Goal: Transaction & Acquisition: Purchase product/service

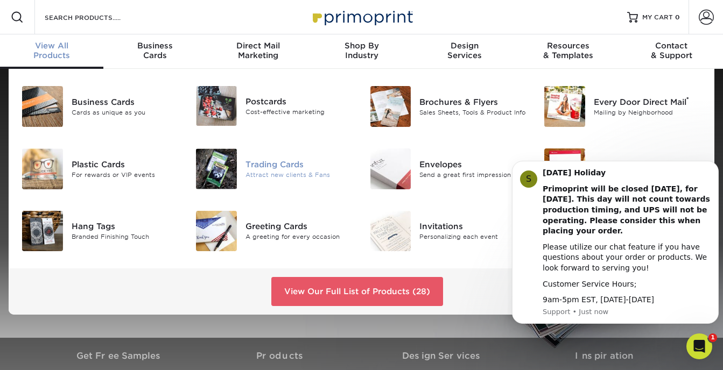
click at [222, 168] on img at bounding box center [216, 169] width 41 height 41
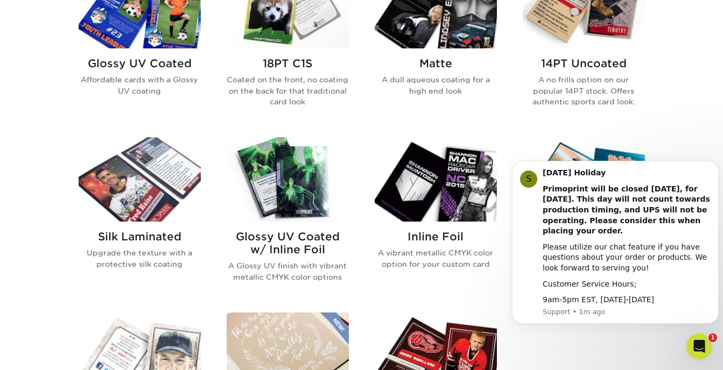
scroll to position [573, 0]
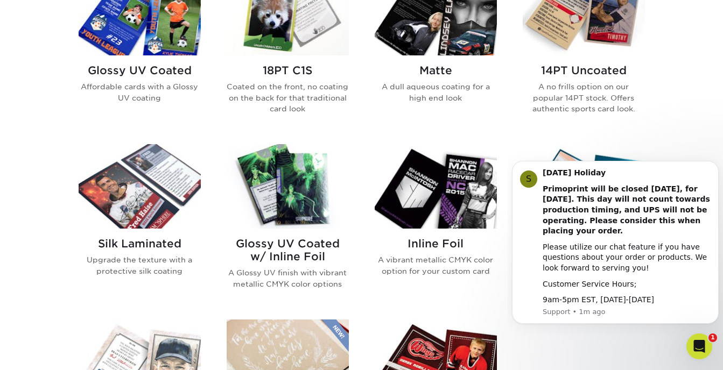
click at [152, 35] on img at bounding box center [140, 13] width 122 height 84
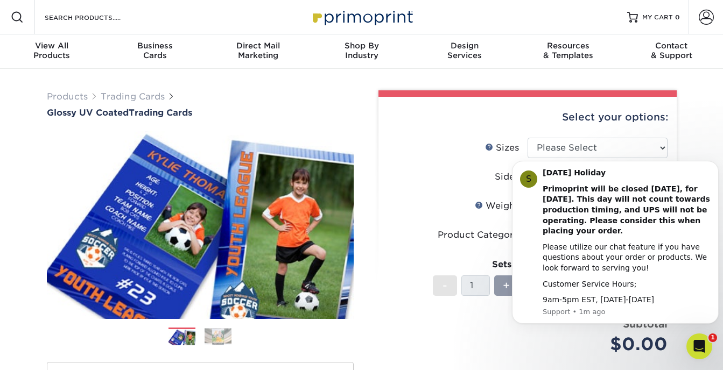
click at [650, 151] on body "S [DATE] Holiday Primoprint will be closed [DATE], for [DATE]. This day will no…" at bounding box center [615, 243] width 207 height 188
click html "S Labor Day Holiday Primoprint will be closed Monday, September 1st, for Labor …"
drag, startPoint x: 658, startPoint y: 175, endPoint x: 672, endPoint y: 258, distance: 84.6
click at [672, 258] on div "Labor Day Holiday Primoprint will be closed Monday, September 1st, for Labor Da…" at bounding box center [626, 237] width 168 height 138
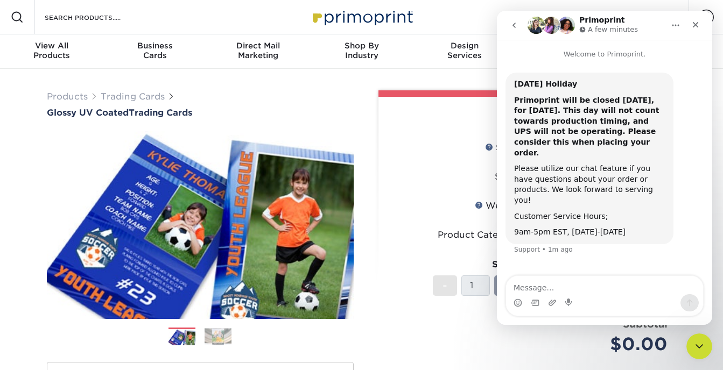
click at [597, 112] on b "Primoprint will be closed Monday, September 1st, for Labor Day. This day will n…" at bounding box center [586, 126] width 145 height 61
click at [690, 29] on div "Close" at bounding box center [695, 24] width 19 height 19
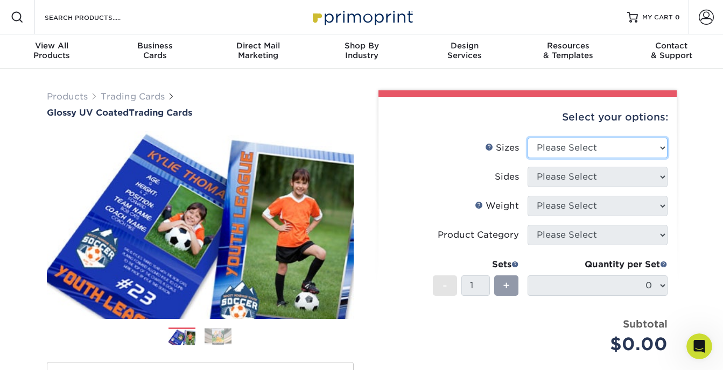
click at [660, 147] on select "Please Select 2.5" x 3.5"" at bounding box center [597, 148] width 140 height 20
select select "2.50x3.50"
click at [527, 138] on select "Please Select 2.5" x 3.5"" at bounding box center [597, 148] width 140 height 20
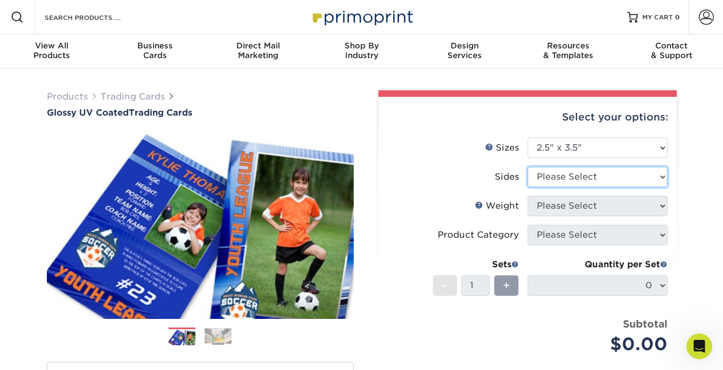
click at [661, 174] on select "Please Select Print Both Sides Print Front Only" at bounding box center [597, 177] width 140 height 20
select select "13abbda7-1d64-4f25-8bb2-c179b224825d"
click at [527, 167] on select "Please Select Print Both Sides Print Front Only" at bounding box center [597, 177] width 140 height 20
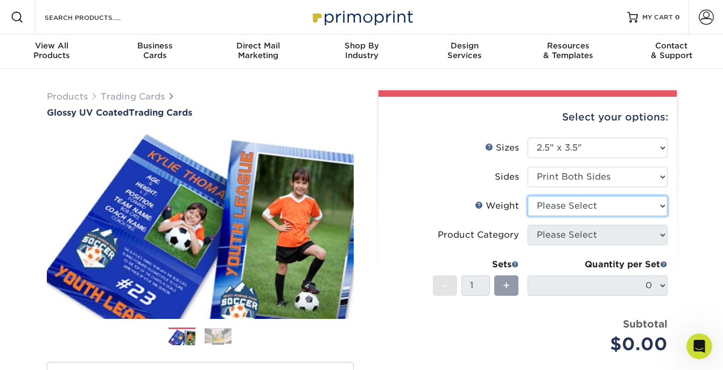
click at [666, 206] on select "Please Select 16PT 14PT 18PT C1S" at bounding box center [597, 206] width 140 height 20
select select "14PT"
click at [527, 196] on select "Please Select 16PT 14PT 18PT C1S" at bounding box center [597, 206] width 140 height 20
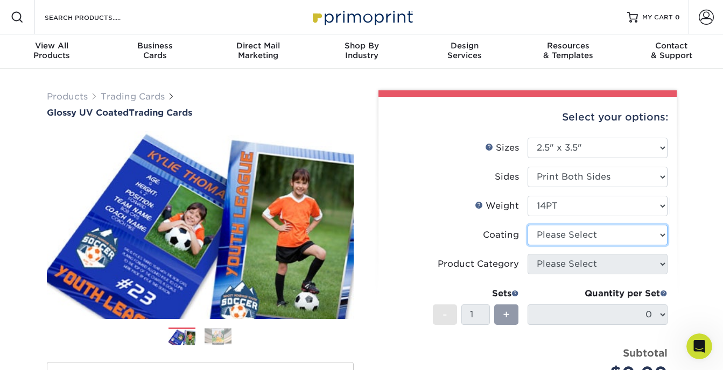
click at [659, 236] on select at bounding box center [597, 235] width 140 height 20
select select "ae367451-b2b8-45df-a344-0f05b6a12993"
click at [527, 225] on select at bounding box center [597, 235] width 140 height 20
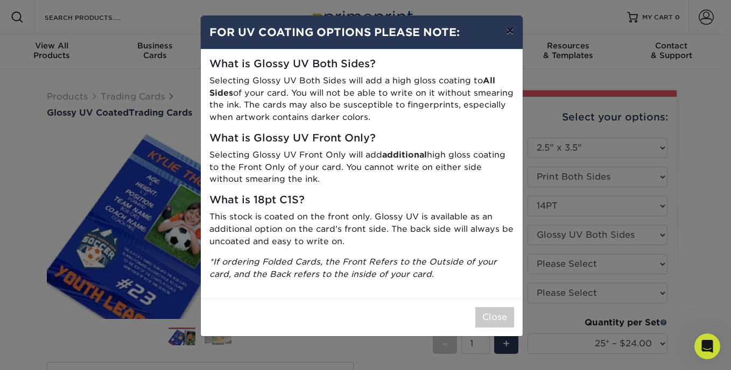
click at [513, 26] on button "×" at bounding box center [509, 31] width 25 height 30
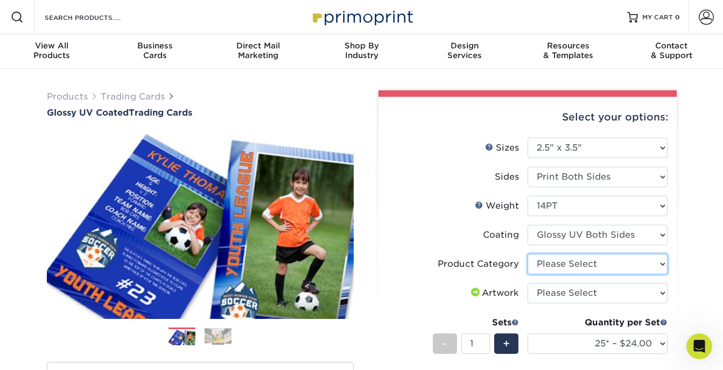
click at [660, 265] on select "Please Select Trading Cards" at bounding box center [597, 264] width 140 height 20
select select "c2f9bce9-36c2-409d-b101-c29d9d031e18"
click at [527, 254] on select "Please Select Trading Cards" at bounding box center [597, 264] width 140 height 20
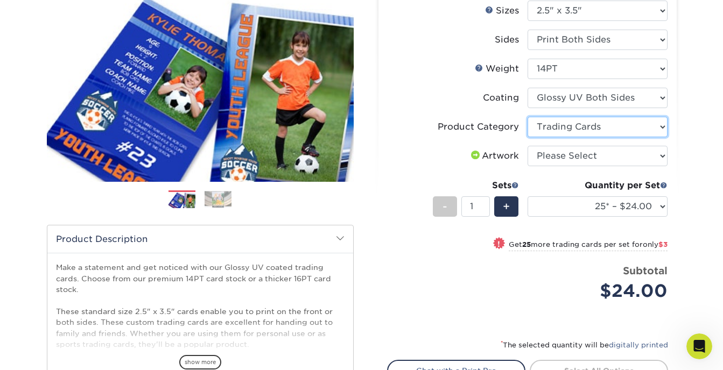
scroll to position [149, 0]
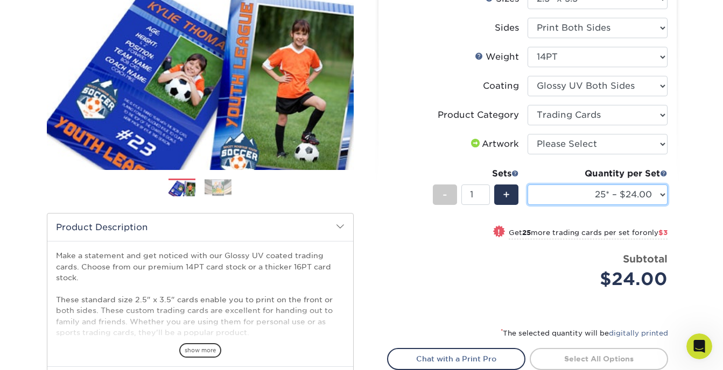
click at [661, 194] on select "25* – $24.00 50* – $27.00 75* – $34.00 100* – $37.00 250* – $48.00 500 – $59.00…" at bounding box center [597, 195] width 140 height 20
select select "500 – $59.00"
click at [527, 185] on select "25* – $24.00 50* – $27.00 75* – $34.00 100* – $37.00 250* – $48.00 500 – $59.00…" at bounding box center [597, 195] width 140 height 20
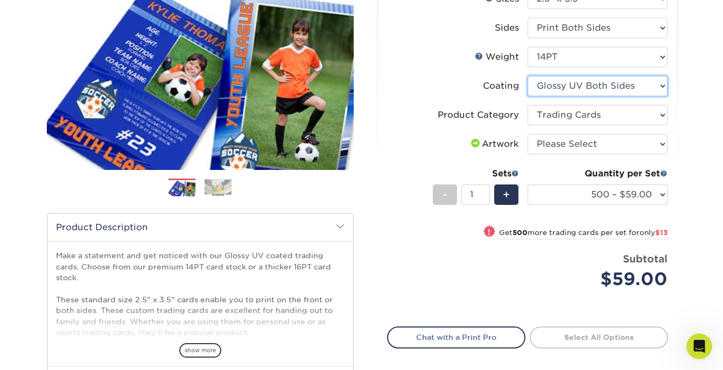
click at [661, 90] on select at bounding box center [597, 86] width 140 height 20
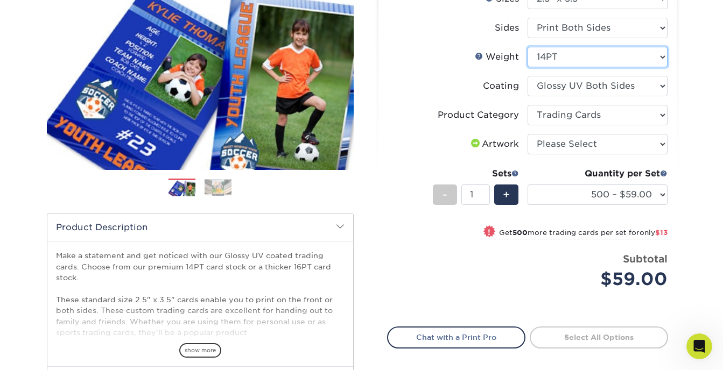
click at [664, 55] on select "Please Select 16PT 14PT 18PT C1S" at bounding box center [597, 57] width 140 height 20
select select "16PT"
click at [527, 47] on select "Please Select 16PT 14PT 18PT C1S" at bounding box center [597, 57] width 140 height 20
select select "-1"
select select
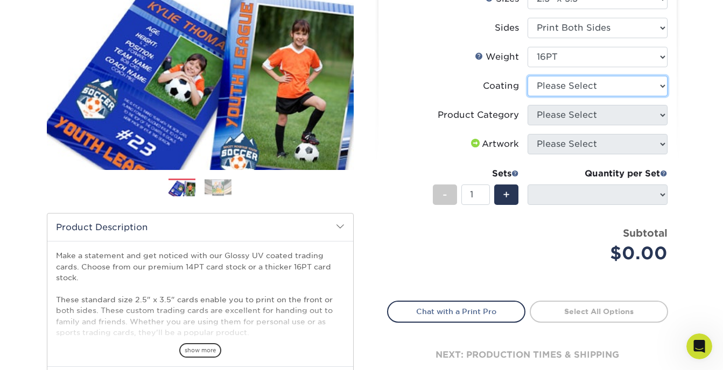
click at [658, 83] on select at bounding box center [597, 86] width 140 height 20
select select "ae367451-b2b8-45df-a344-0f05b6a12993"
click at [527, 76] on select at bounding box center [597, 86] width 140 height 20
select select "-1"
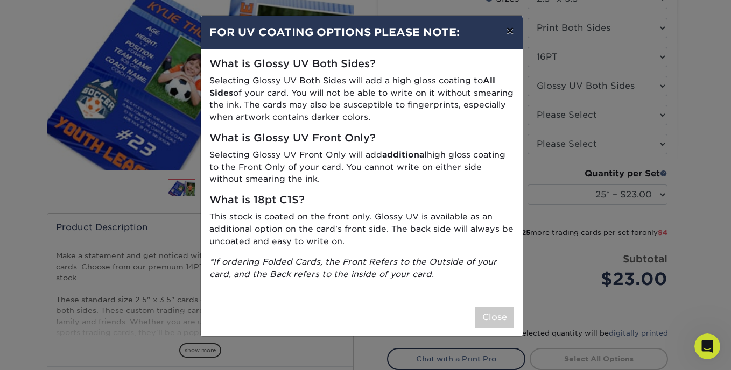
click at [509, 29] on button "×" at bounding box center [509, 31] width 25 height 30
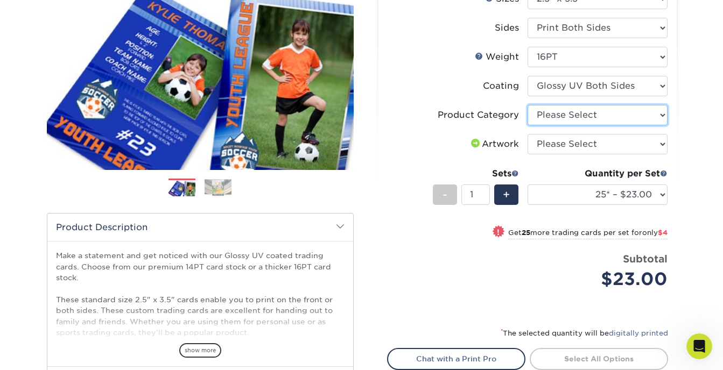
click at [660, 113] on select "Please Select Trading Cards" at bounding box center [597, 115] width 140 height 20
select select "c2f9bce9-36c2-409d-b101-c29d9d031e18"
click at [527, 105] on select "Please Select Trading Cards" at bounding box center [597, 115] width 140 height 20
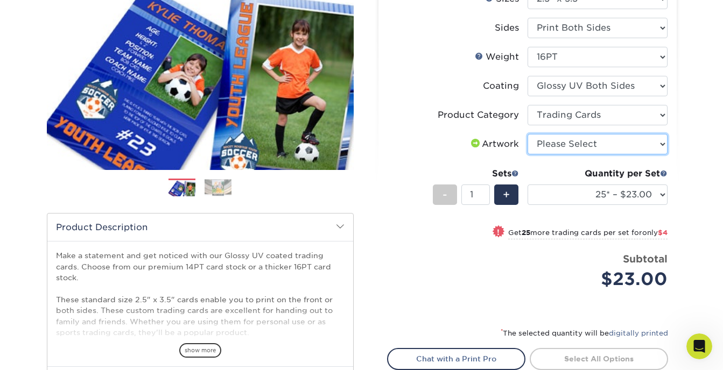
click at [660, 146] on select "Please Select I will upload files I need a design - $100" at bounding box center [597, 144] width 140 height 20
select select "upload"
click at [527, 134] on select "Please Select I will upload files I need a design - $100" at bounding box center [597, 144] width 140 height 20
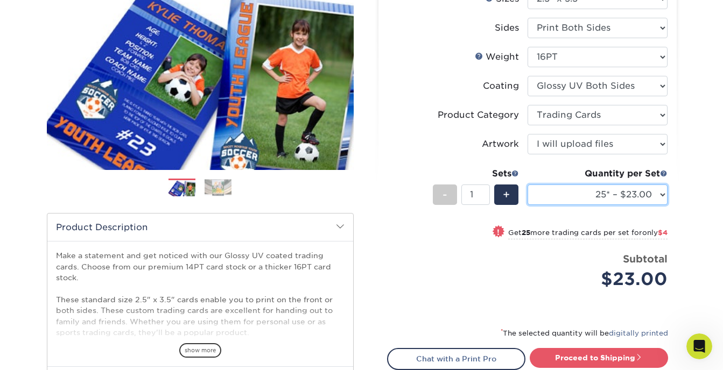
click at [659, 195] on select "25* – $23.00 50* – $27.00 75* – $33.00 100* – $37.00 250* – $47.00 500 – $58.00…" at bounding box center [597, 195] width 140 height 20
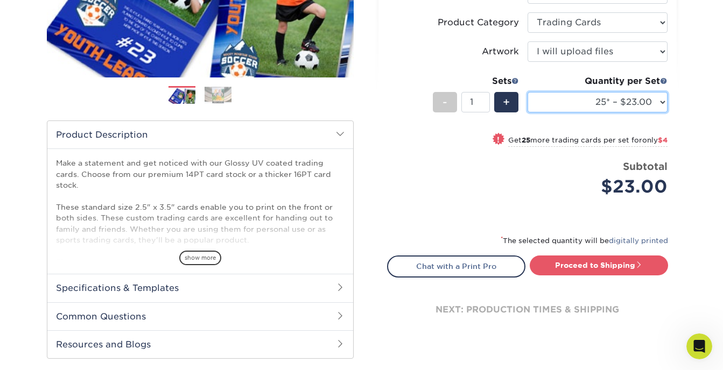
scroll to position [237, 0]
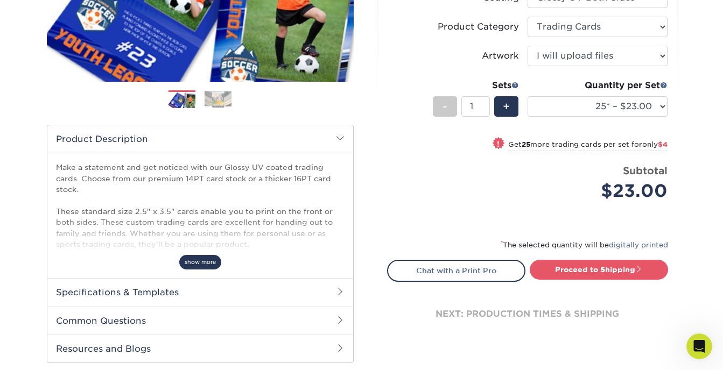
click at [204, 262] on span "show more" at bounding box center [200, 262] width 42 height 15
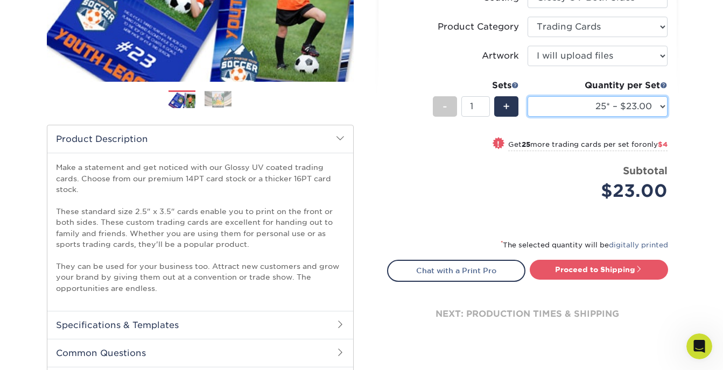
click at [658, 111] on select "25* – $23.00 50* – $27.00 75* – $33.00 100* – $37.00 250* – $47.00 500 – $58.00…" at bounding box center [597, 106] width 140 height 20
select select "500 – $58.00"
click at [527, 96] on select "25* – $23.00 50* – $27.00 75* – $33.00 100* – $37.00 250* – $47.00 500 – $58.00…" at bounding box center [597, 106] width 140 height 20
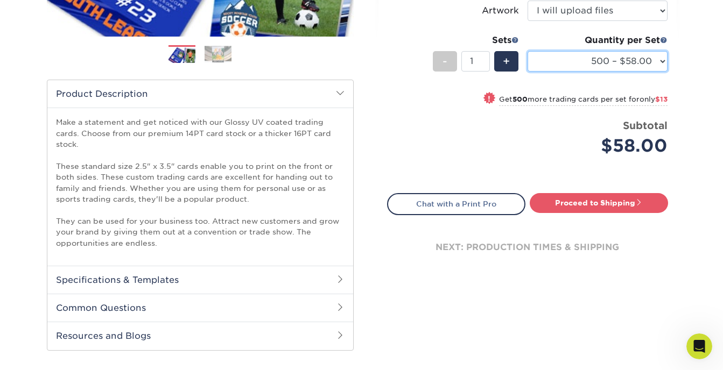
scroll to position [305, 0]
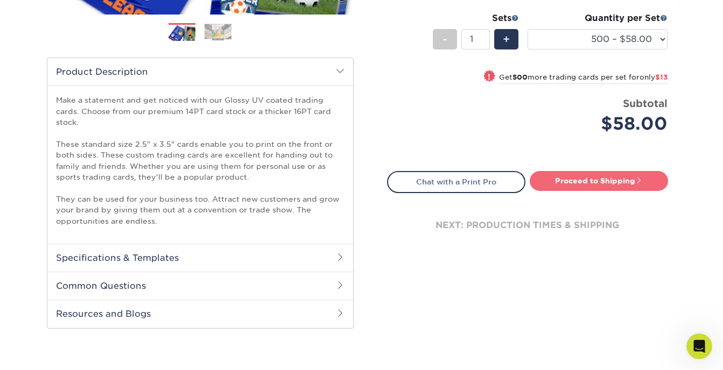
click at [631, 187] on link "Proceed to Shipping" at bounding box center [599, 180] width 138 height 19
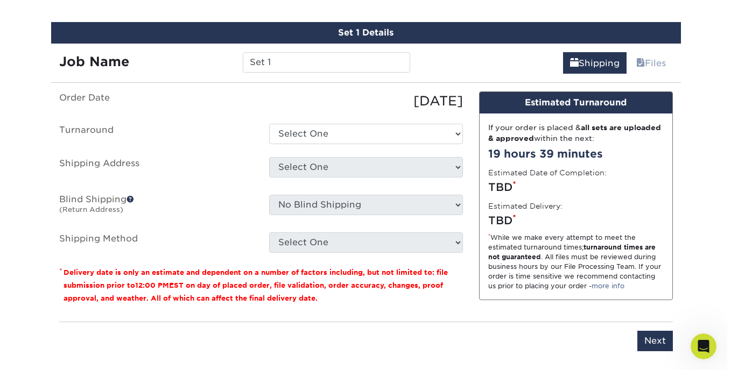
scroll to position [672, 0]
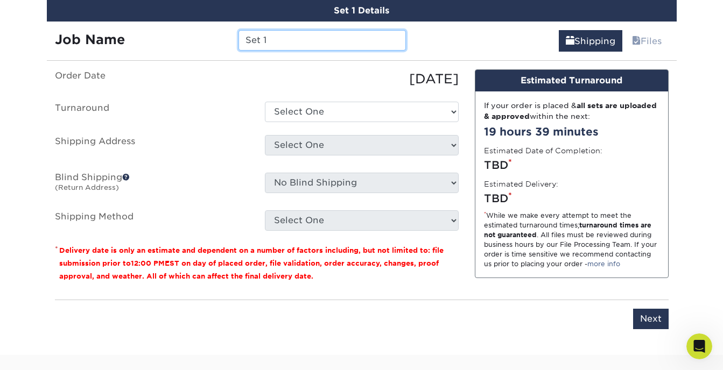
click at [284, 39] on input "Set 1" at bounding box center [321, 40] width 167 height 20
type input "S"
type input "Auspicious"
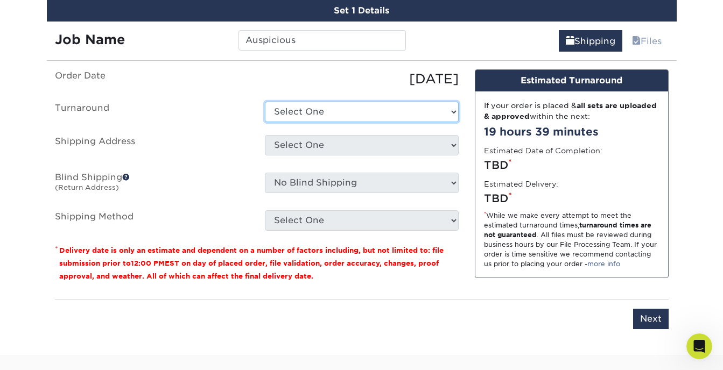
click at [448, 115] on select "Select One 2-4 Business Days 2 Day Next Business Day" at bounding box center [362, 112] width 194 height 20
select select "011ce049-c86c-4d74-aa65-d0af92689019"
click at [265, 102] on select "Select One 2-4 Business Days 2 Day Next Business Day" at bounding box center [362, 112] width 194 height 20
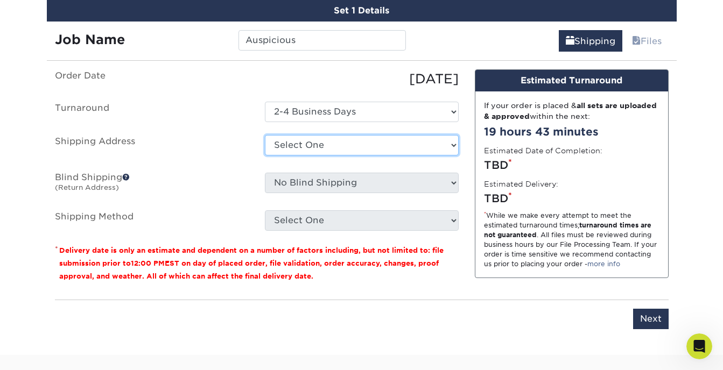
click at [444, 145] on select "Select One + Add New Address - Login" at bounding box center [362, 145] width 194 height 20
select select "newaddress"
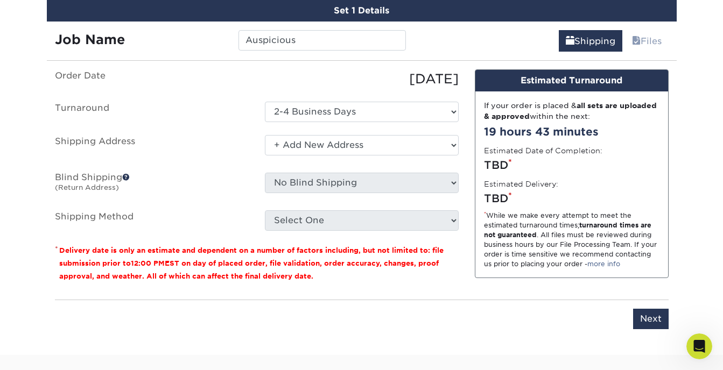
click at [265, 135] on select "Select One + Add New Address - Login" at bounding box center [362, 145] width 194 height 20
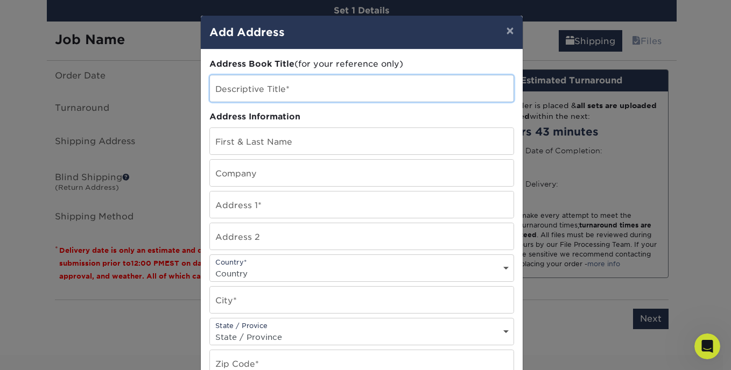
click at [308, 94] on input "text" at bounding box center [362, 88] width 304 height 26
click at [455, 93] on input "Home" at bounding box center [362, 88] width 304 height 26
click at [455, 93] on input "HomeM" at bounding box center [362, 88] width 304 height 26
type input "Home"
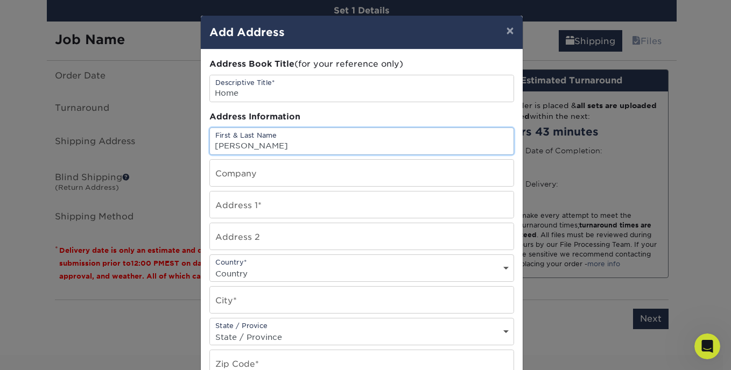
type input "Michell G"
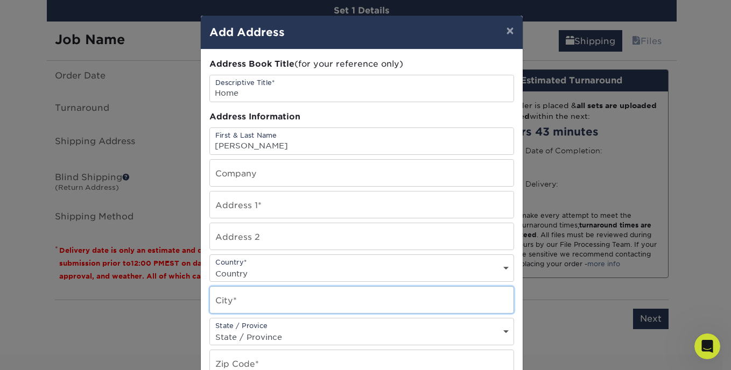
drag, startPoint x: 395, startPoint y: 306, endPoint x: 448, endPoint y: 140, distance: 173.9
click at [394, 309] on input "text" at bounding box center [362, 300] width 304 height 26
click at [448, 140] on div "Address Book Title (for your reference only) Descriptive Title* Home Address In…" at bounding box center [361, 290] width 305 height 464
type input "o"
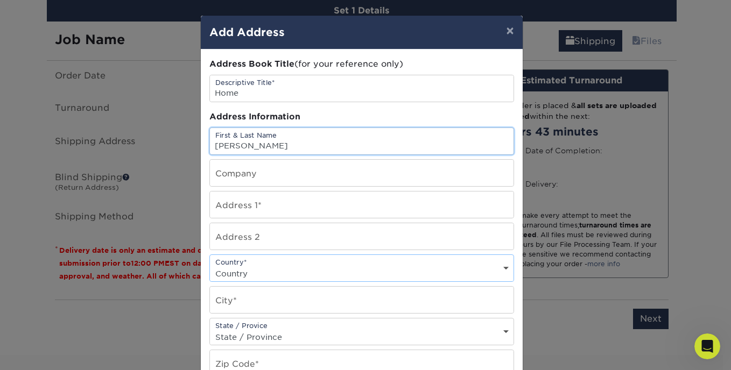
click at [269, 146] on input "Michell G" at bounding box center [362, 141] width 304 height 26
type input "Michell Good"
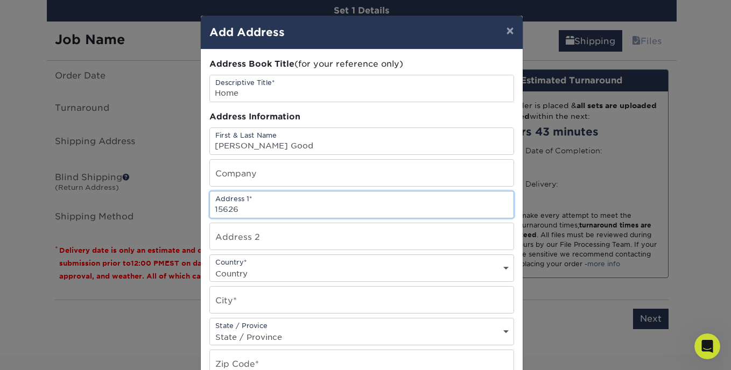
type input "15626 S Lewis Ave"
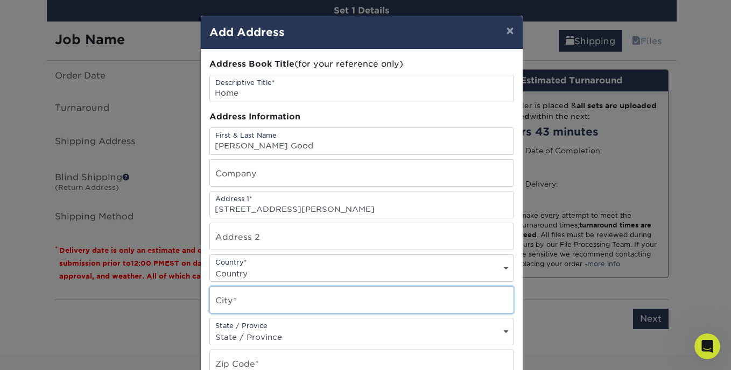
type input "Bixby"
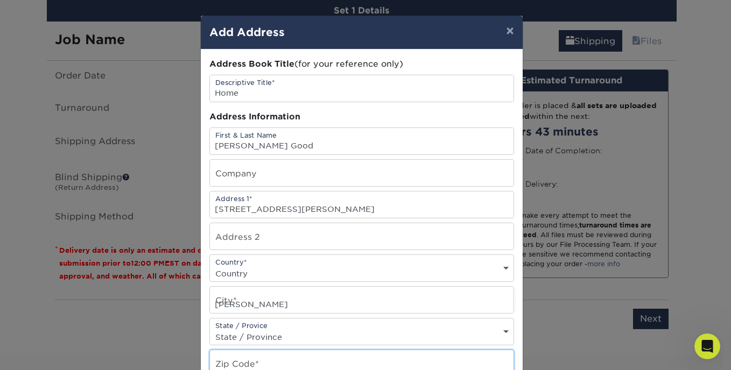
type input "74008"
type input "9186451965"
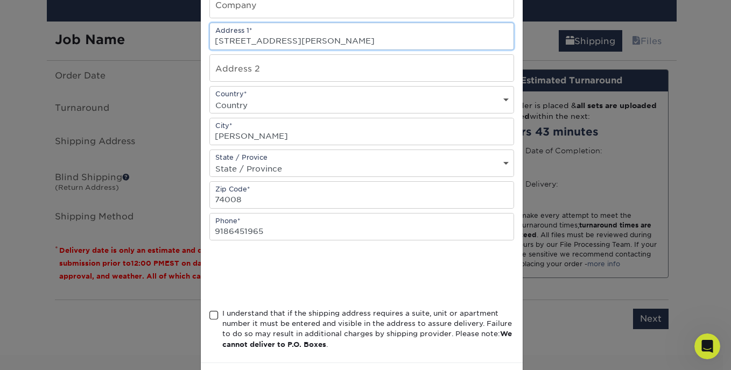
scroll to position [169, 0]
click at [499, 165] on select "State / Province Alabama Alaska Arizona Arkansas California Colorado Connecticu…" at bounding box center [362, 168] width 304 height 16
click at [210, 160] on select "State / Province Alabama Alaska Arizona Arkansas California Colorado Connecticu…" at bounding box center [362, 168] width 304 height 16
click at [292, 164] on select "State / Province Alabama Alaska Arizona Arkansas California Colorado Connecticu…" at bounding box center [362, 168] width 304 height 16
select select "OK"
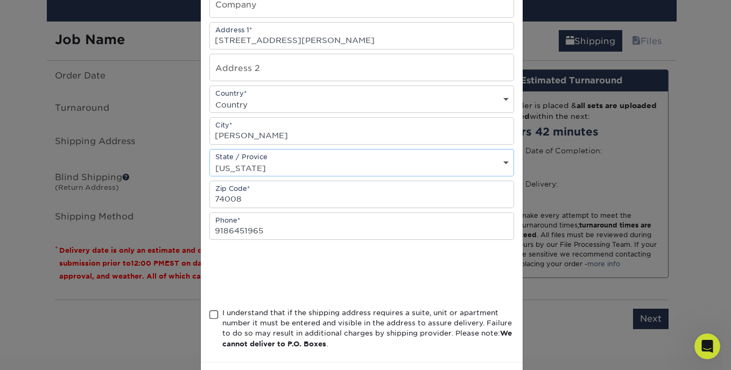
click at [210, 160] on select "State / Province Alabama Alaska Arizona Arkansas California Colorado Connecticu…" at bounding box center [362, 168] width 304 height 16
click at [211, 315] on span at bounding box center [213, 315] width 9 height 10
click at [0, 0] on input "I understand that if the shipping address requires a suite, unit or apartment n…" at bounding box center [0, 0] width 0 height 0
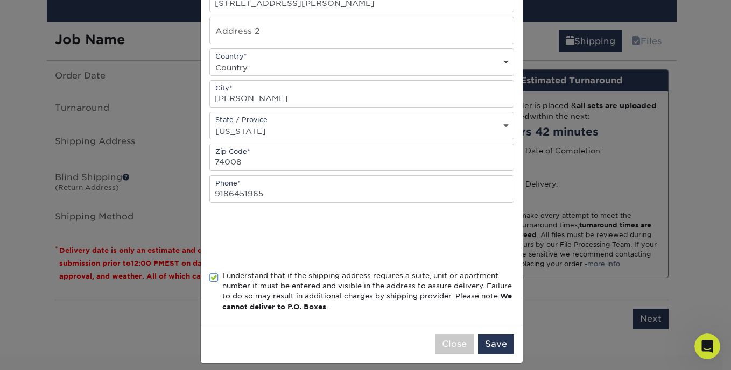
scroll to position [215, 0]
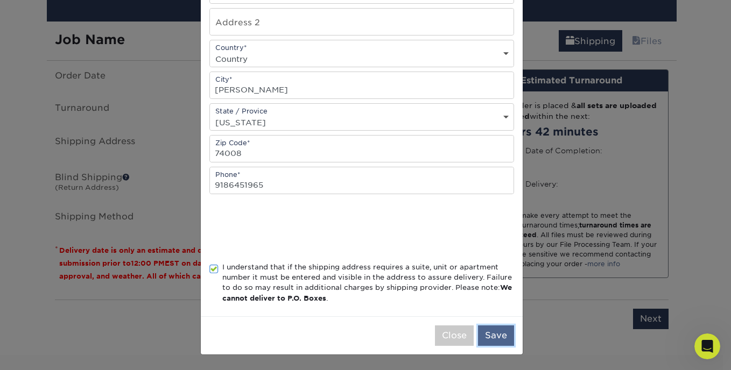
click at [498, 340] on button "Save" at bounding box center [496, 336] width 36 height 20
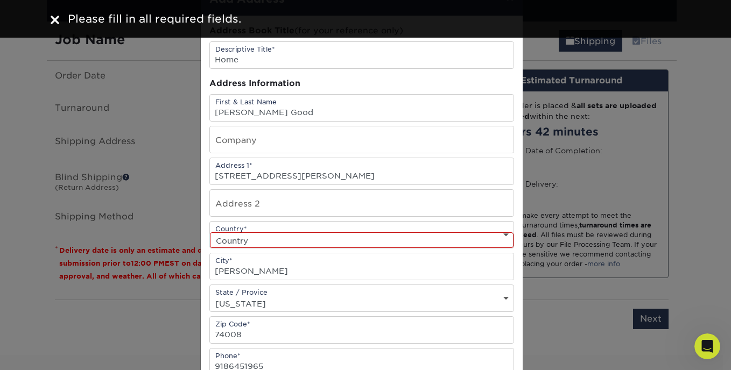
scroll to position [33, 0]
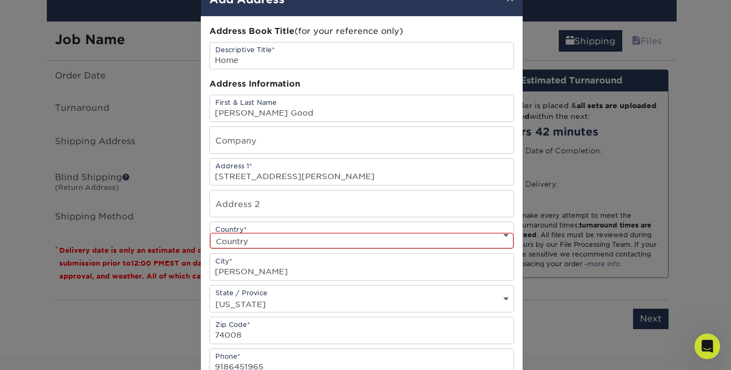
click at [485, 242] on select "Country United States Canada ----------------------------- Afghanistan Albania …" at bounding box center [362, 241] width 304 height 16
select select "US"
click at [210, 233] on select "Country United States Canada ----------------------------- Afghanistan Albania …" at bounding box center [362, 241] width 304 height 16
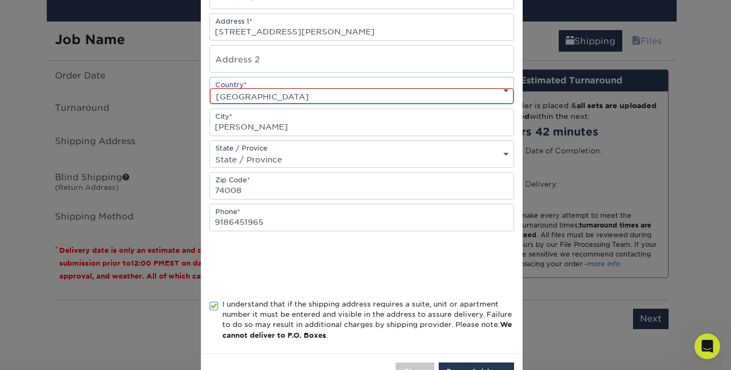
scroll to position [215, 0]
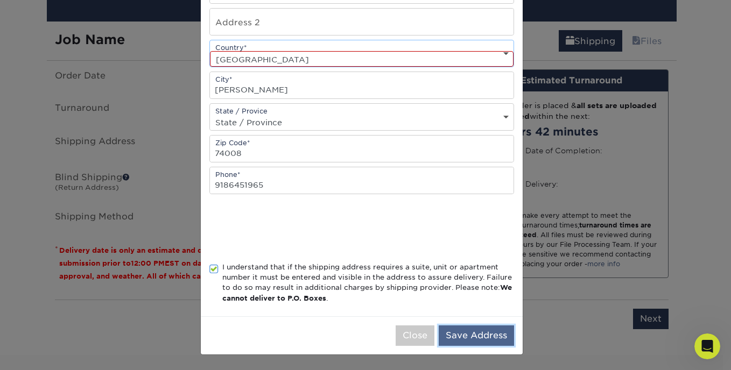
click at [471, 337] on button "Save Address" at bounding box center [476, 336] width 75 height 20
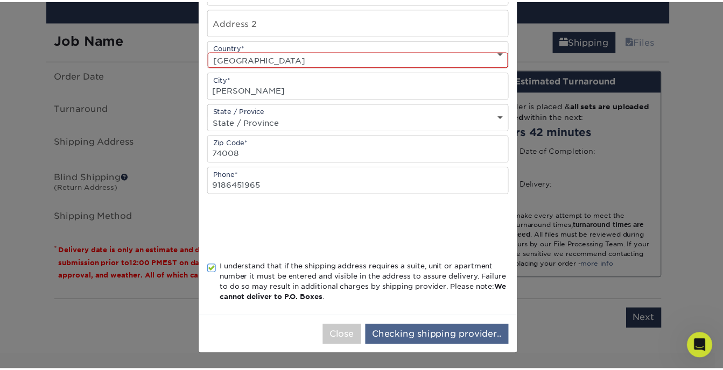
scroll to position [0, 0]
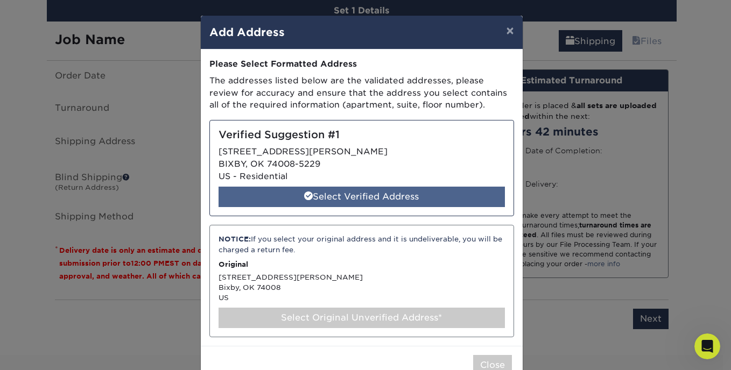
click at [365, 196] on div "Select Verified Address" at bounding box center [361, 197] width 286 height 20
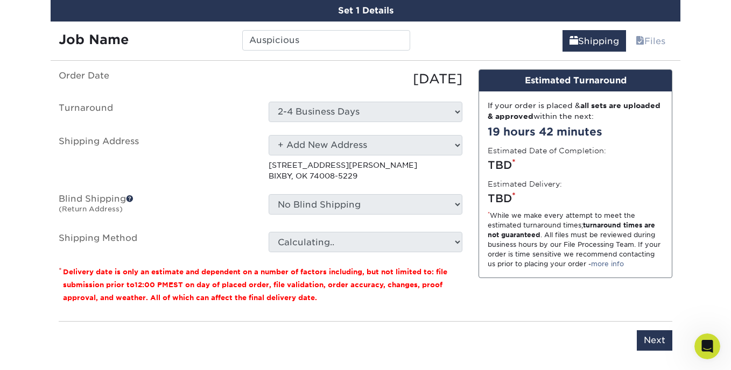
select select "285530"
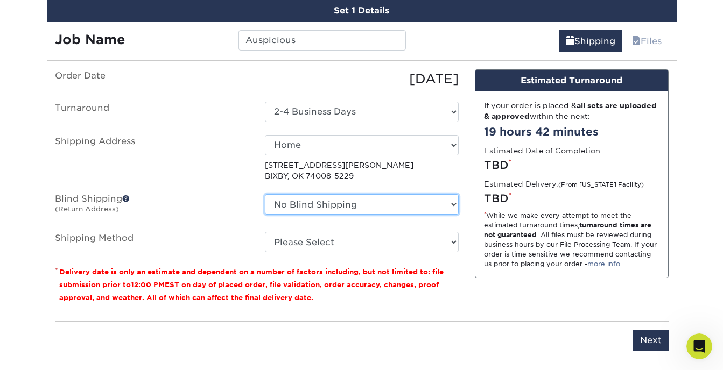
click at [452, 206] on select "No Blind Shipping + Add New Address" at bounding box center [362, 204] width 194 height 20
click at [505, 310] on div "Design Estimated Turnaround If your order is placed & all sets are uploaded & a…" at bounding box center [572, 191] width 210 height 244
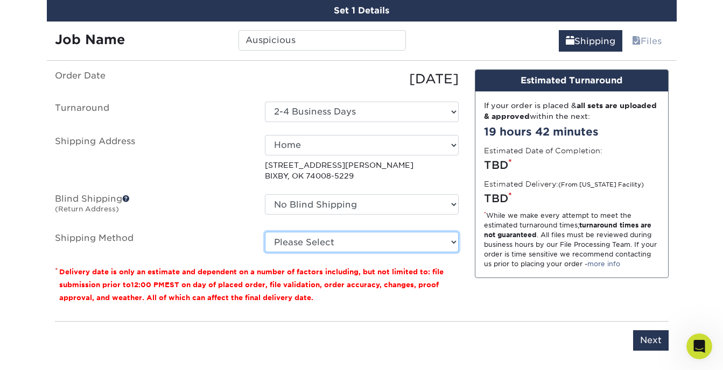
click at [452, 242] on select "Please Select Ground Shipping (+$35.76) 3 Day Shipping Service (+$40.12) 2 Day …" at bounding box center [362, 242] width 194 height 20
select select "03"
click at [265, 232] on select "Please Select Ground Shipping (+$35.76) 3 Day Shipping Service (+$40.12) 2 Day …" at bounding box center [362, 242] width 194 height 20
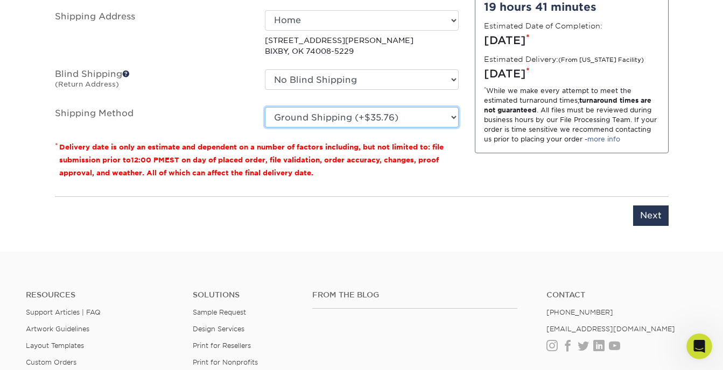
scroll to position [794, 0]
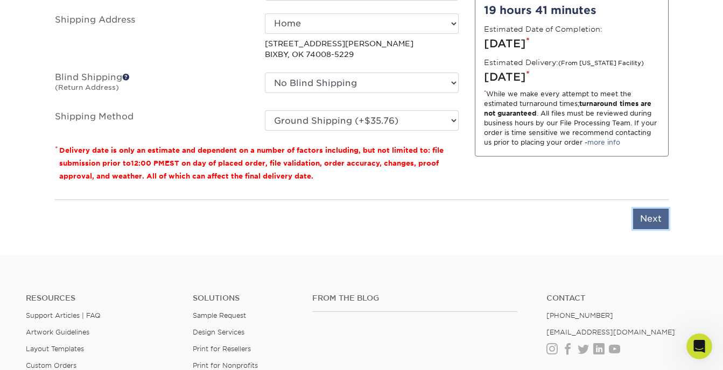
click at [661, 222] on input "Next" at bounding box center [651, 219] width 36 height 20
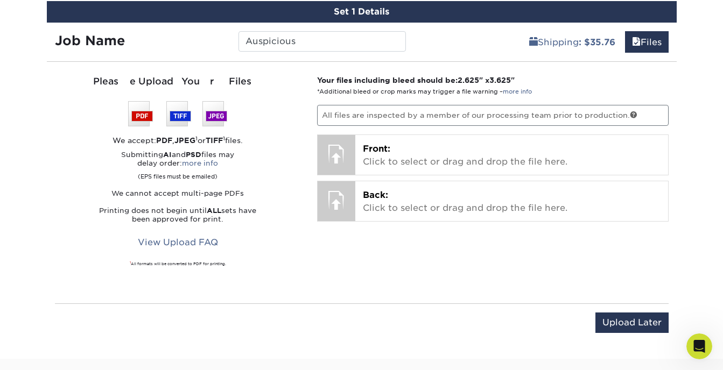
scroll to position [674, 0]
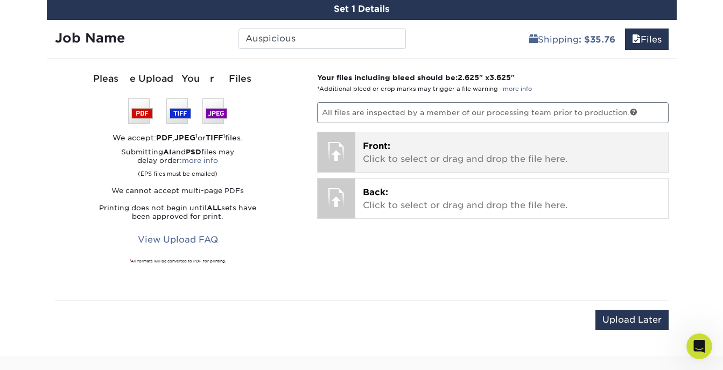
click at [386, 151] on p "Front: Click to select or drag and drop the file here." at bounding box center [512, 153] width 298 height 26
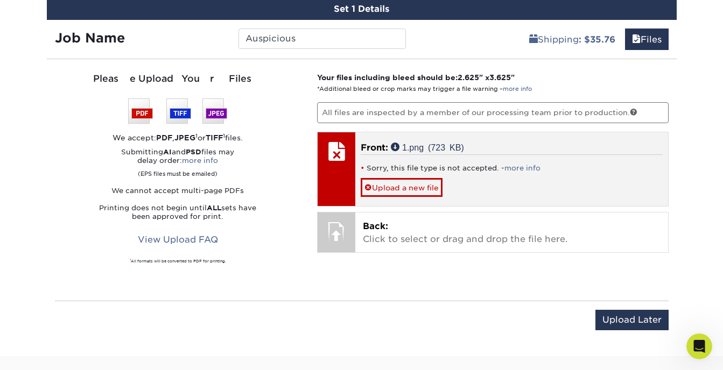
click at [334, 156] on div at bounding box center [337, 151] width 38 height 38
click at [337, 174] on div at bounding box center [337, 169] width 38 height 74
click at [395, 145] on link "1.png (723 KB)" at bounding box center [427, 147] width 73 height 9
click at [524, 156] on div "Sorry, this file type is not accepted. - more info Upload a new file" at bounding box center [512, 175] width 302 height 43
click at [481, 171] on li "Sorry, this file type is not accepted. - more info" at bounding box center [512, 168] width 302 height 9
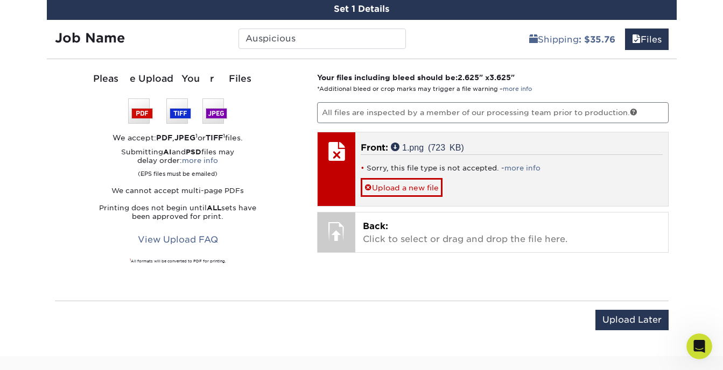
click at [481, 171] on li "Sorry, this file type is not accepted. - more info" at bounding box center [512, 168] width 302 height 9
click at [419, 189] on link "Upload a new file" at bounding box center [402, 187] width 82 height 19
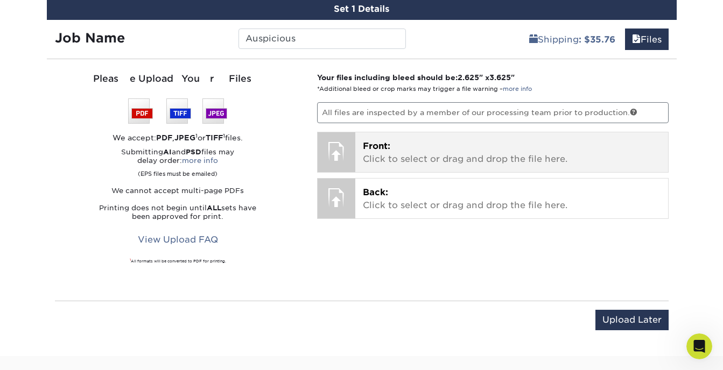
click at [388, 155] on p "Front: Click to select or drag and drop the file here." at bounding box center [512, 153] width 298 height 26
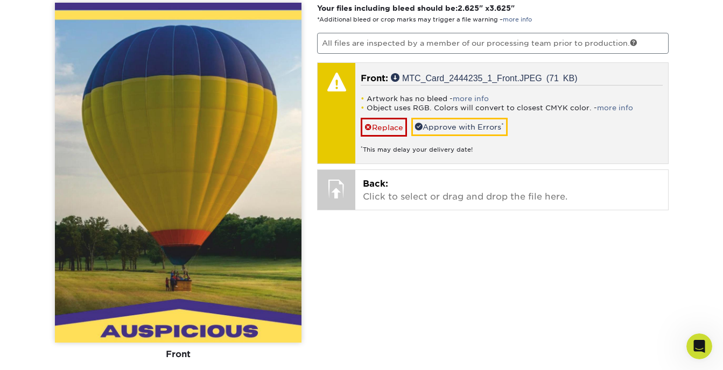
scroll to position [742, 0]
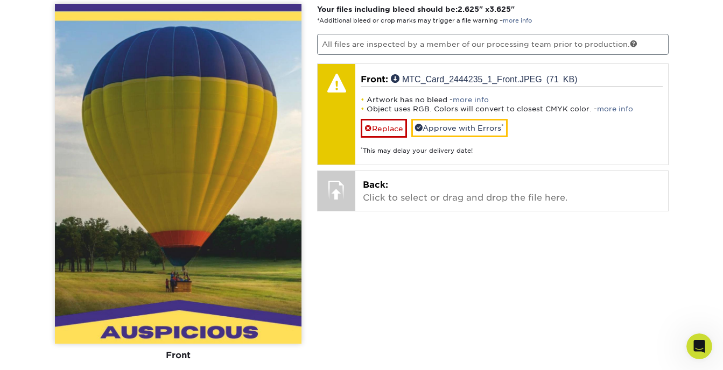
click at [250, 301] on img at bounding box center [178, 174] width 246 height 340
click at [441, 311] on div "Your files including bleed should be: 2.625 " x 3.625 " *Additional bleed or cr…" at bounding box center [493, 235] width 368 height 462
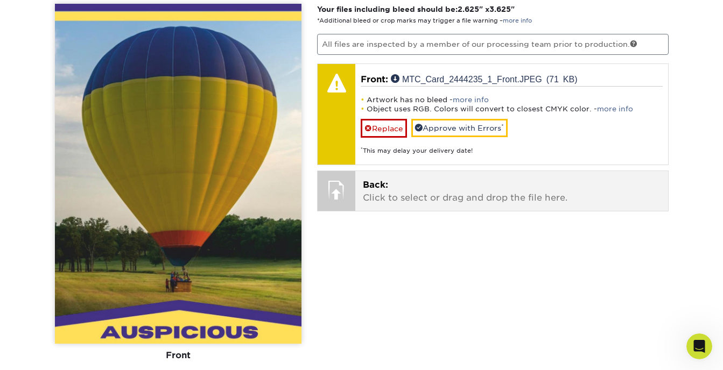
click at [411, 192] on p "Back: Click to select or drag and drop the file here." at bounding box center [512, 192] width 298 height 26
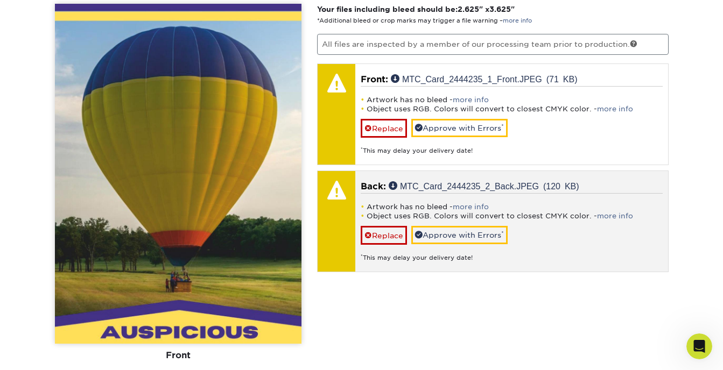
click at [525, 234] on div "Artwork has no bleed - more info Object uses RGB. Colors will convert to closes…" at bounding box center [512, 227] width 302 height 69
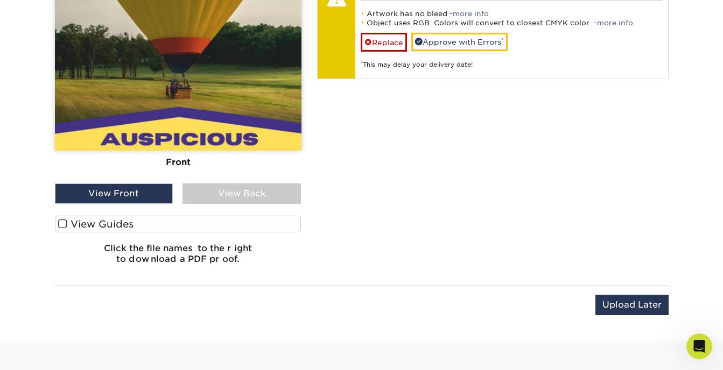
scroll to position [920, 0]
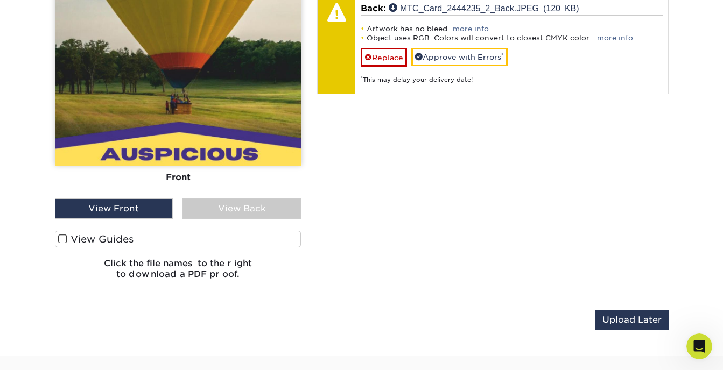
click at [280, 207] on div "View Back" at bounding box center [241, 209] width 118 height 20
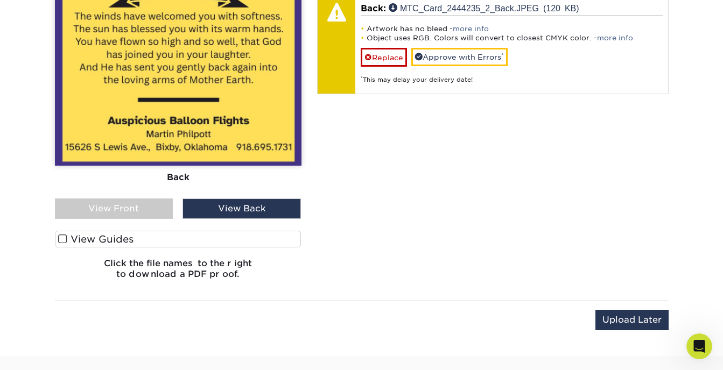
click at [161, 236] on label "View Guides" at bounding box center [178, 239] width 246 height 17
click at [0, 0] on input "View Guides" at bounding box center [0, 0] width 0 height 0
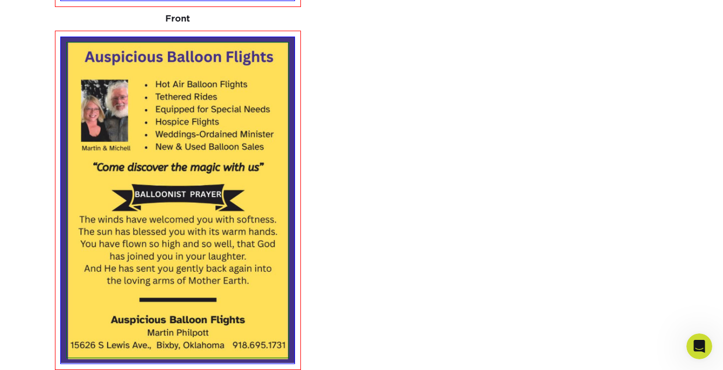
scroll to position [1063, 0]
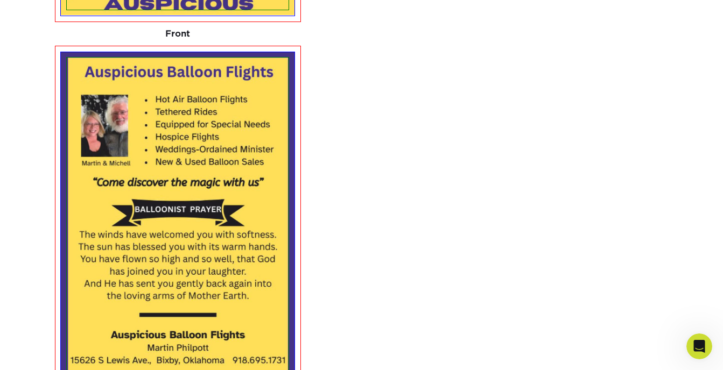
drag, startPoint x: 719, startPoint y: 221, endPoint x: 718, endPoint y: 242, distance: 20.5
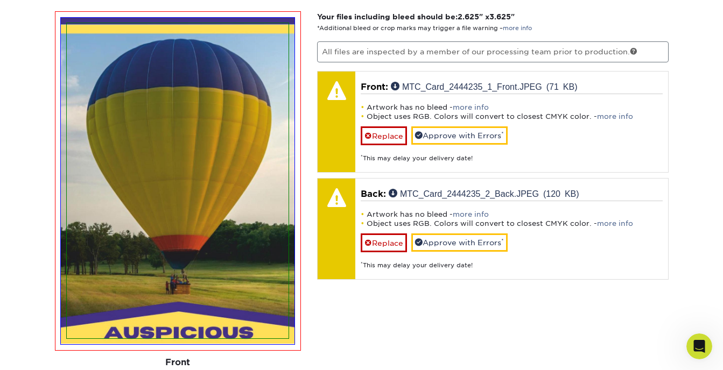
scroll to position [731, 0]
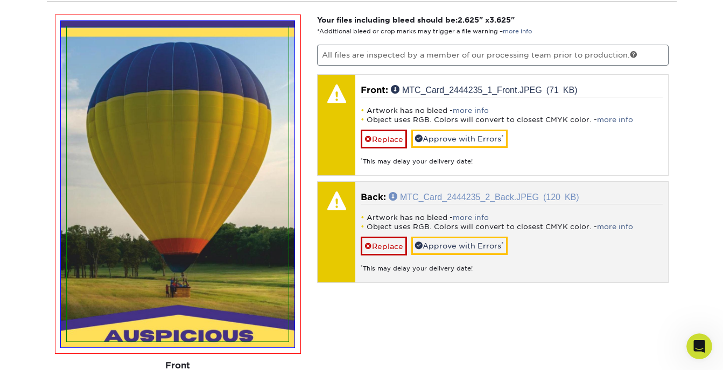
click at [526, 193] on link "MTC_Card_2444235_2_Back.JPEG (120 KB)" at bounding box center [484, 196] width 191 height 9
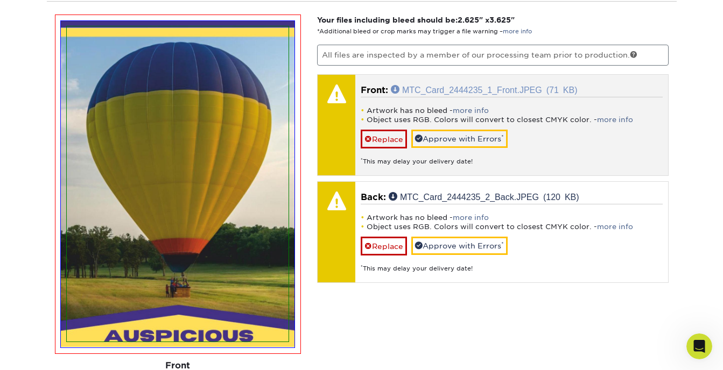
click at [557, 90] on link "MTC_Card_2444235_1_Front.JPEG (71 KB)" at bounding box center [484, 89] width 187 height 9
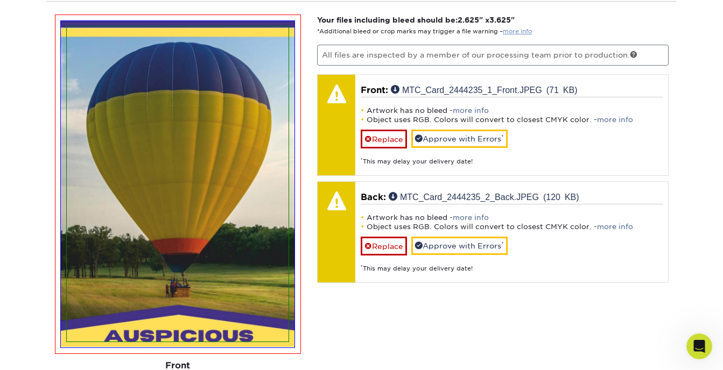
click at [514, 32] on link "more info" at bounding box center [517, 31] width 29 height 7
click at [718, 185] on div "Products Trading Cards Glossy UV Coated Trading Cards Previous Next /" at bounding box center [361, 122] width 723 height 1569
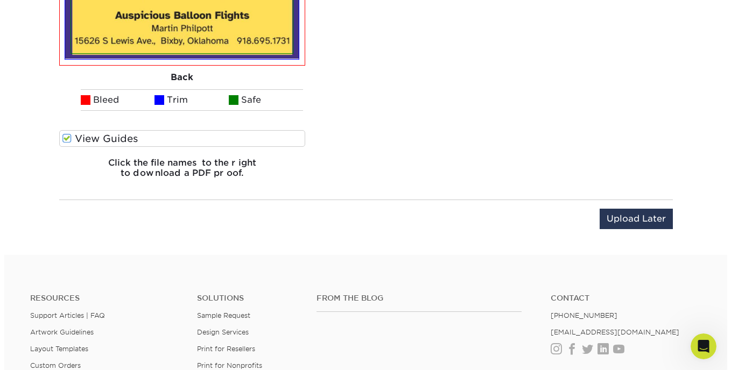
scroll to position [1386, 0]
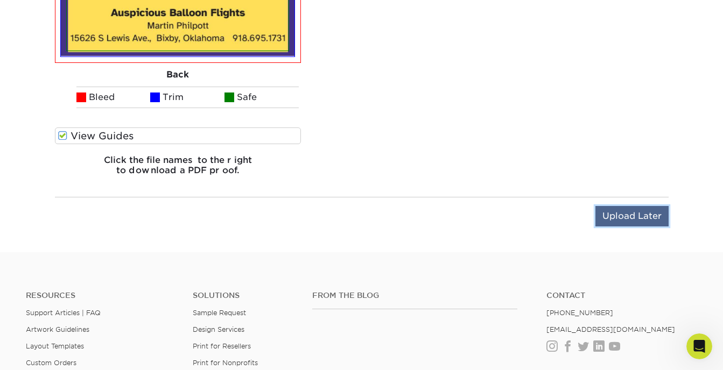
click at [653, 218] on input "Upload Later" at bounding box center [631, 216] width 73 height 20
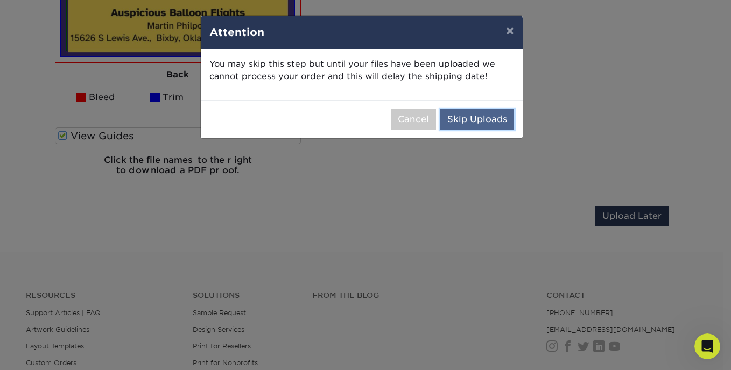
drag, startPoint x: 477, startPoint y: 118, endPoint x: 454, endPoint y: 119, distance: 23.2
click at [454, 119] on button "Skip Uploads" at bounding box center [477, 119] width 74 height 20
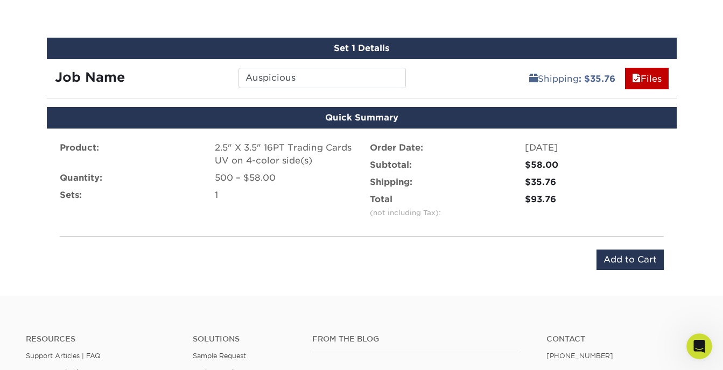
scroll to position [625, 0]
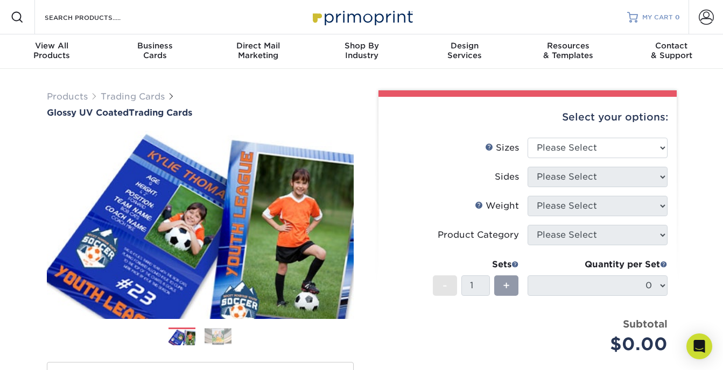
click at [658, 15] on span "MY CART" at bounding box center [657, 17] width 31 height 9
